Goal: Task Accomplishment & Management: Manage account settings

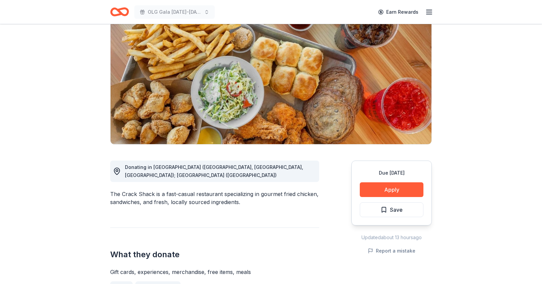
scroll to position [61, 0]
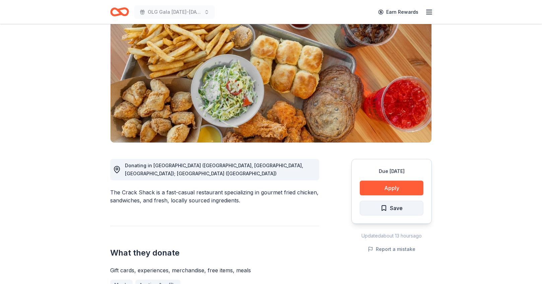
click at [397, 210] on span "Save" at bounding box center [396, 208] width 13 height 9
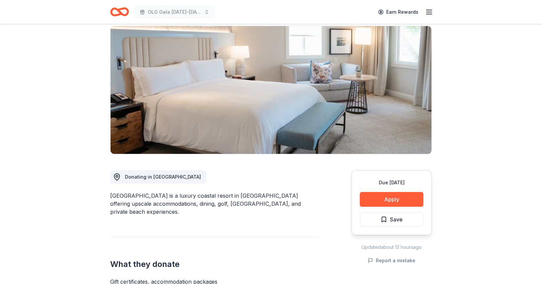
scroll to position [51, 0]
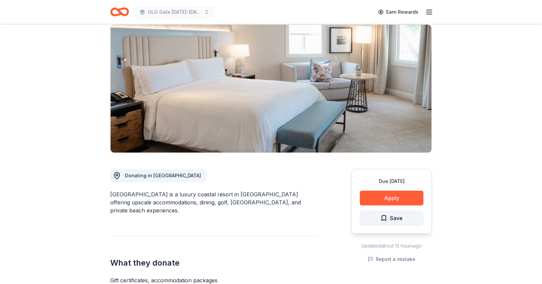
click at [404, 217] on button "Save" at bounding box center [392, 218] width 64 height 15
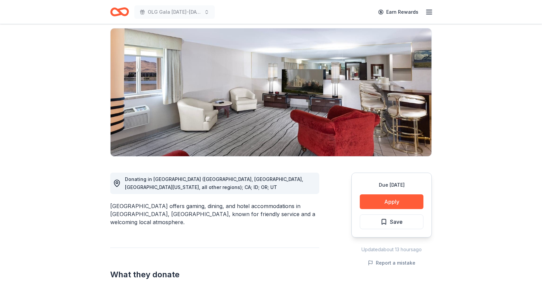
scroll to position [43, 0]
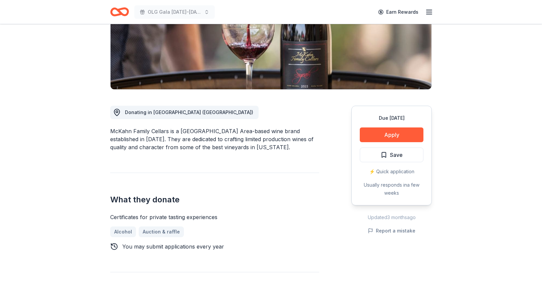
scroll to position [131, 0]
